Goal: Find specific page/section: Find specific page/section

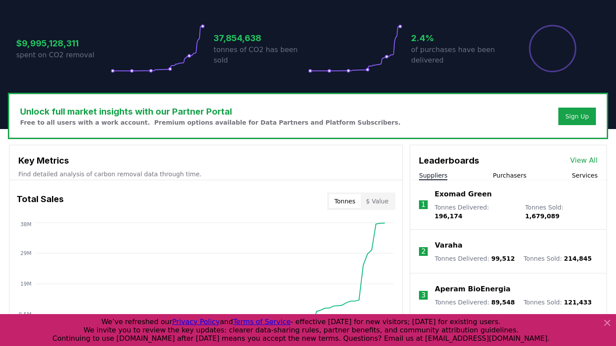
scroll to position [224, 0]
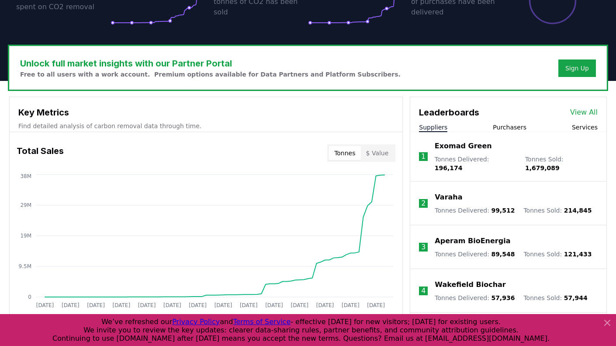
click at [588, 107] on link "View All" at bounding box center [584, 112] width 28 height 10
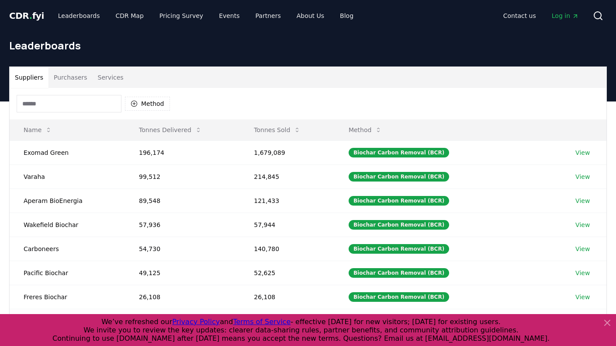
click at [71, 101] on input at bounding box center [69, 103] width 105 height 17
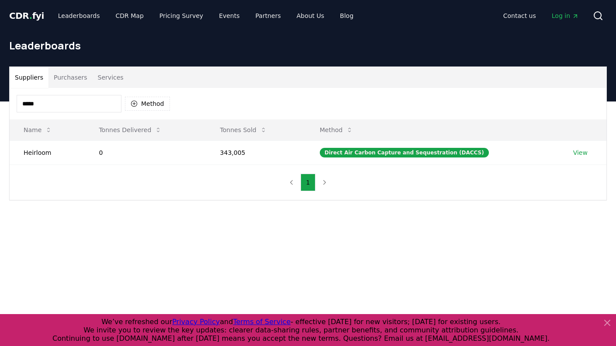
type input "*****"
